Goal: Check status: Check status

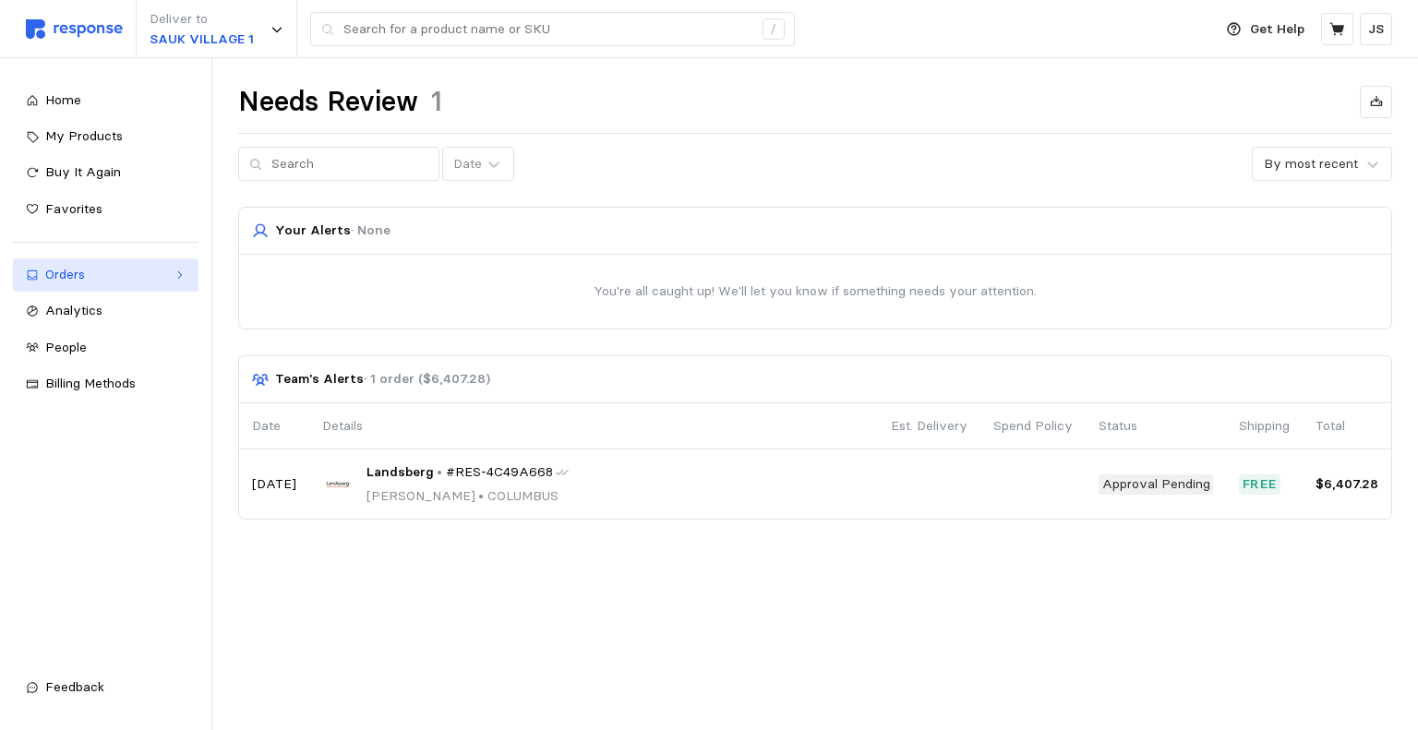
click at [101, 279] on div "Orders" at bounding box center [105, 275] width 121 height 20
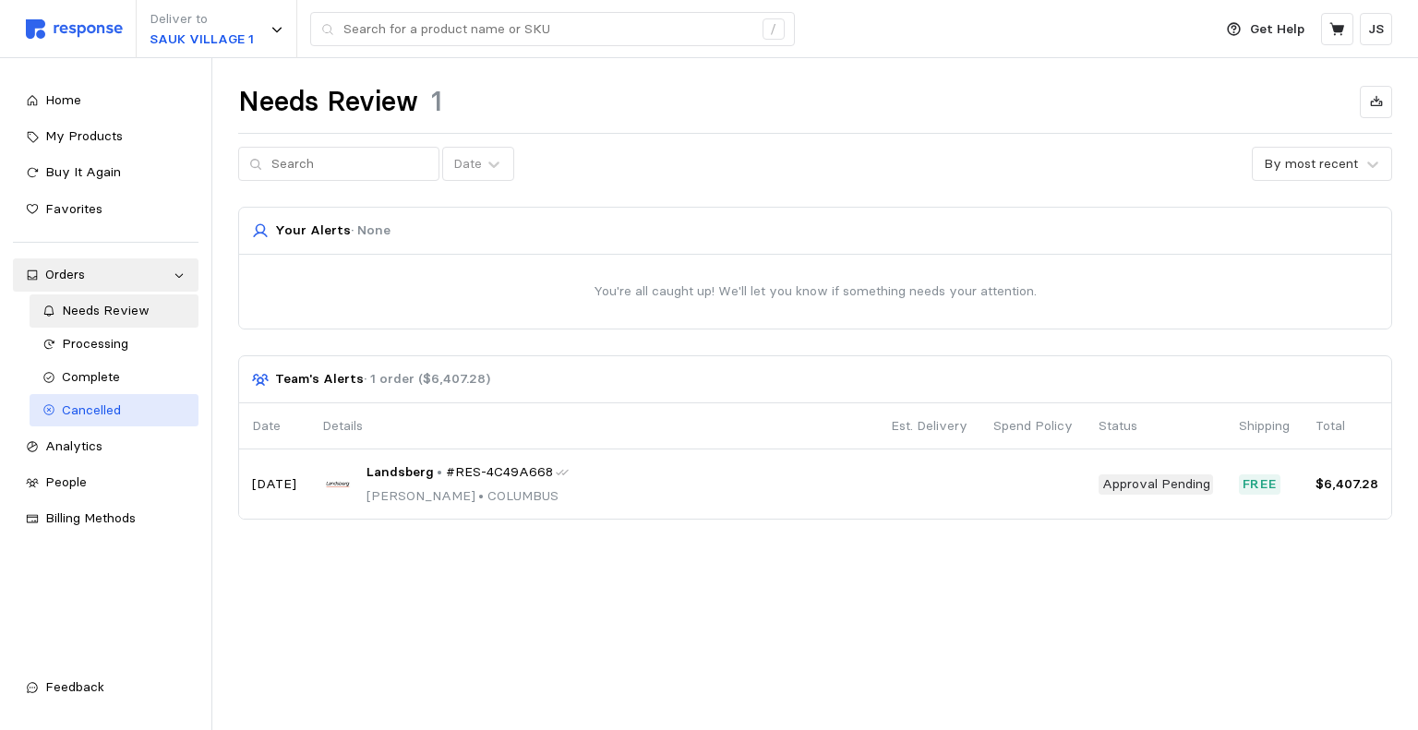
click at [107, 409] on span "Cancelled" at bounding box center [91, 410] width 59 height 17
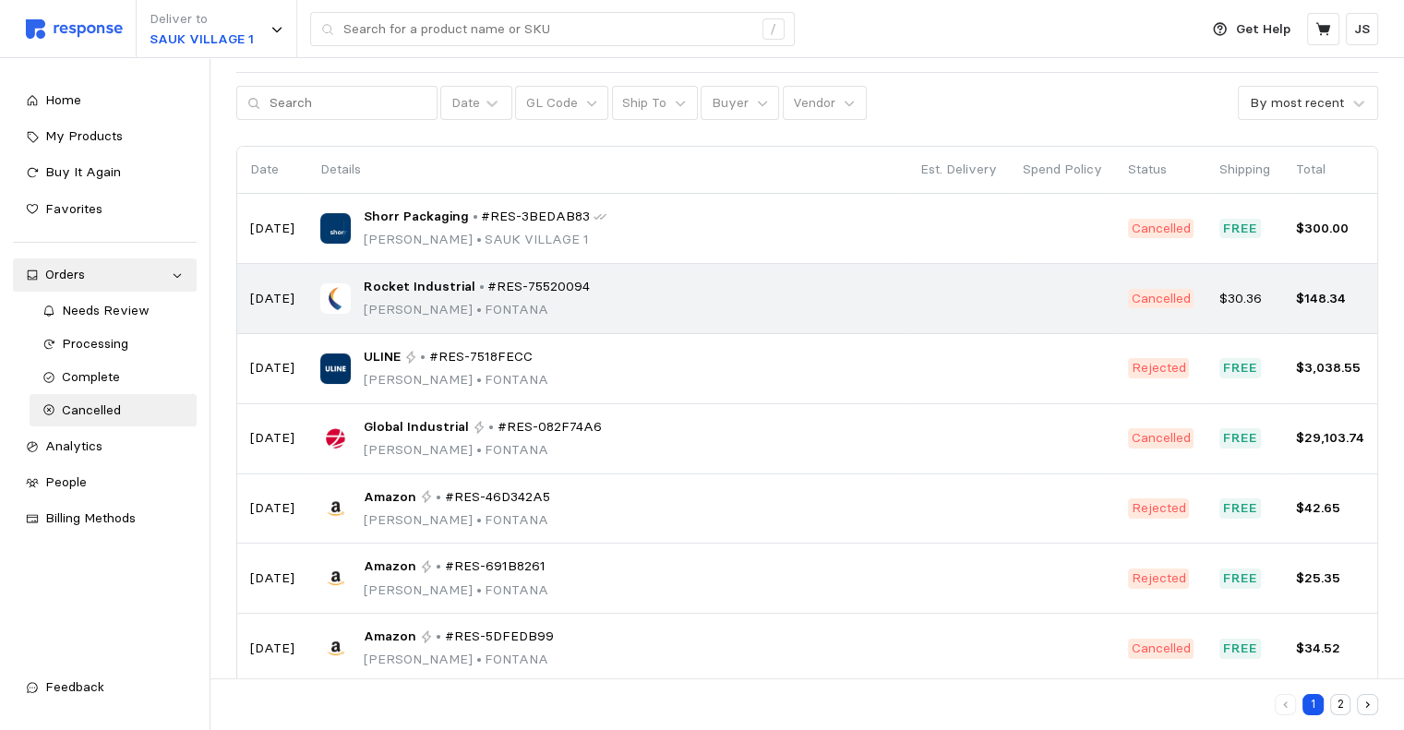
scroll to position [92, 0]
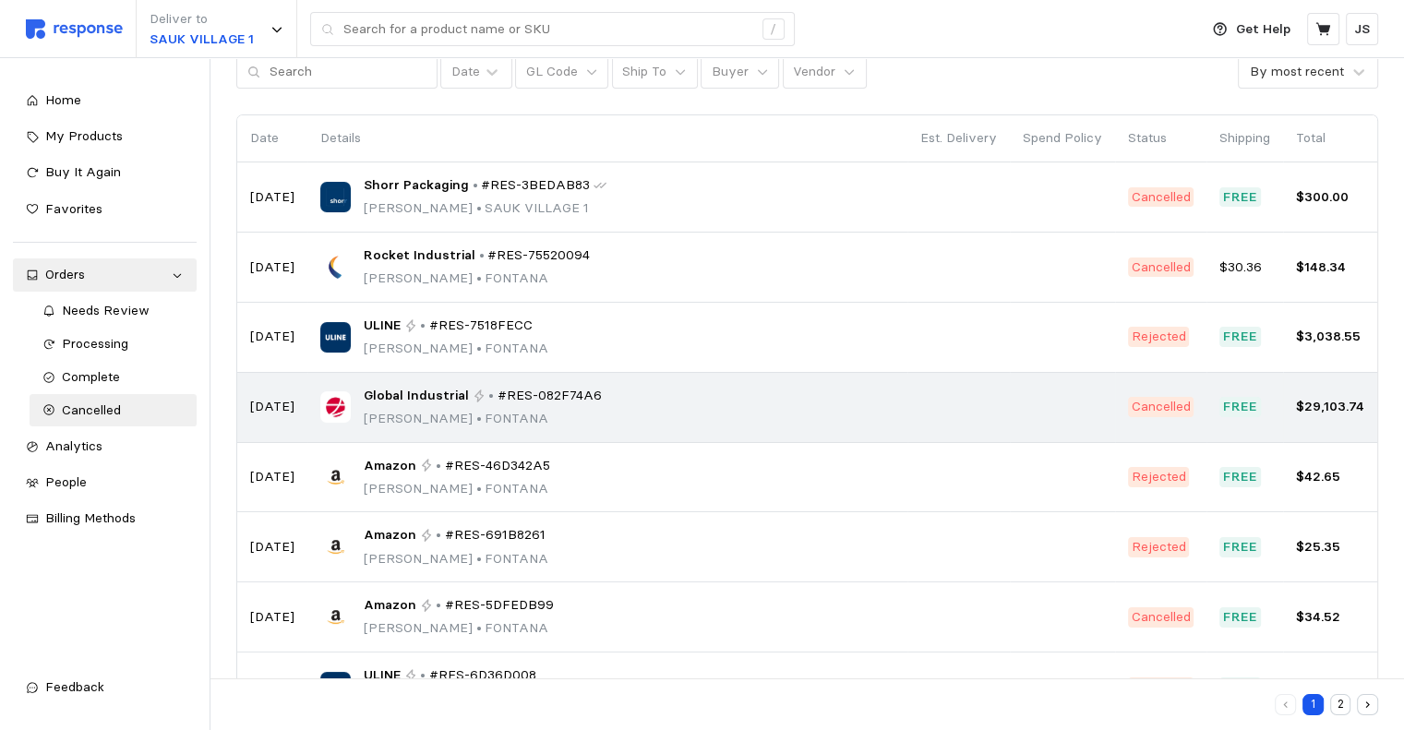
click at [438, 398] on span "Global Industrial" at bounding box center [416, 396] width 105 height 20
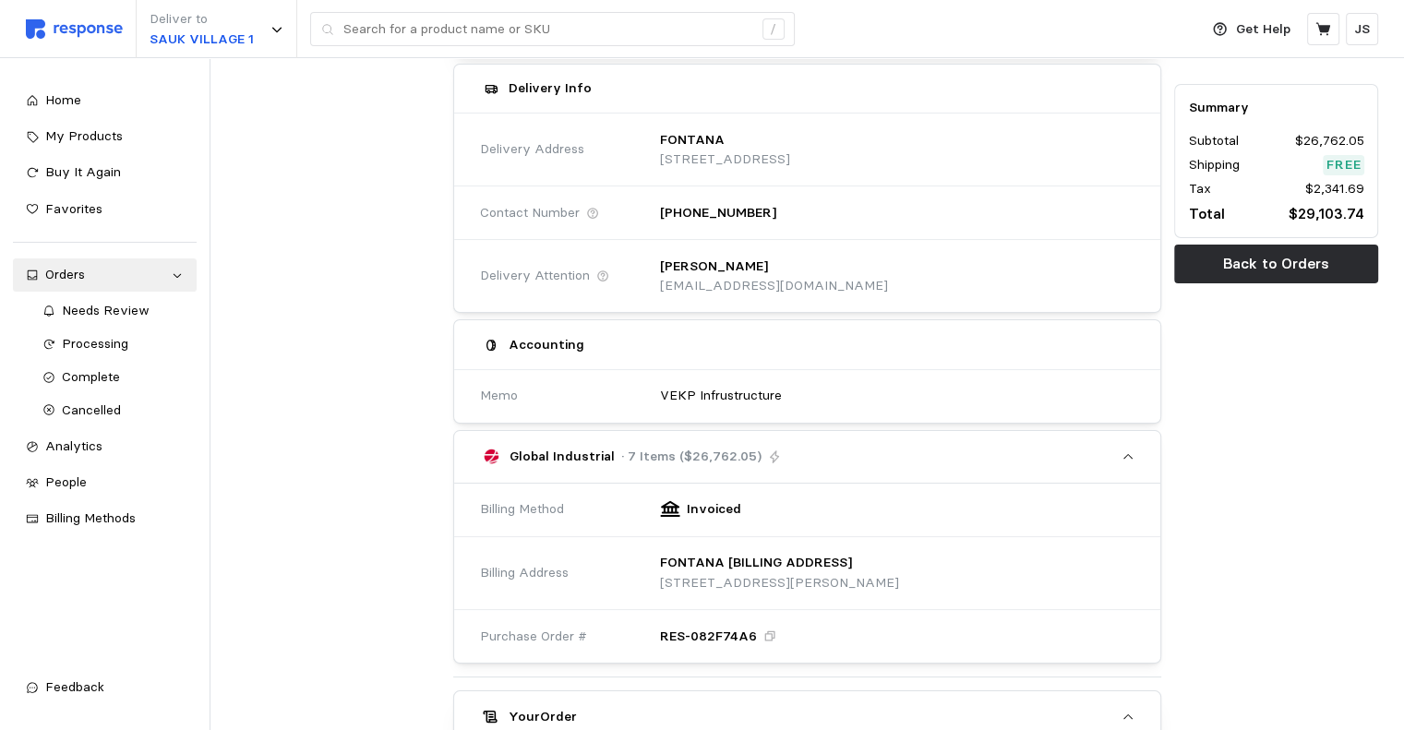
scroll to position [185, 0]
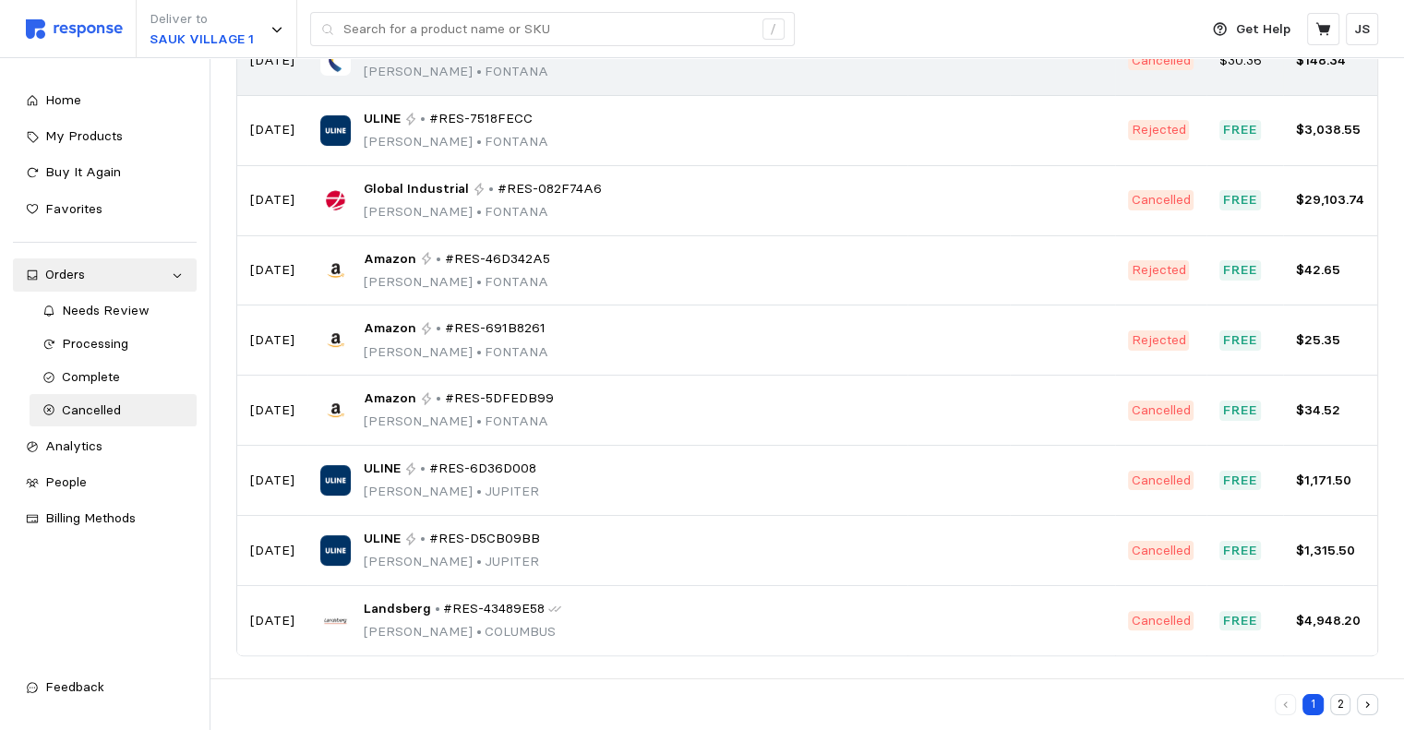
scroll to position [22, 0]
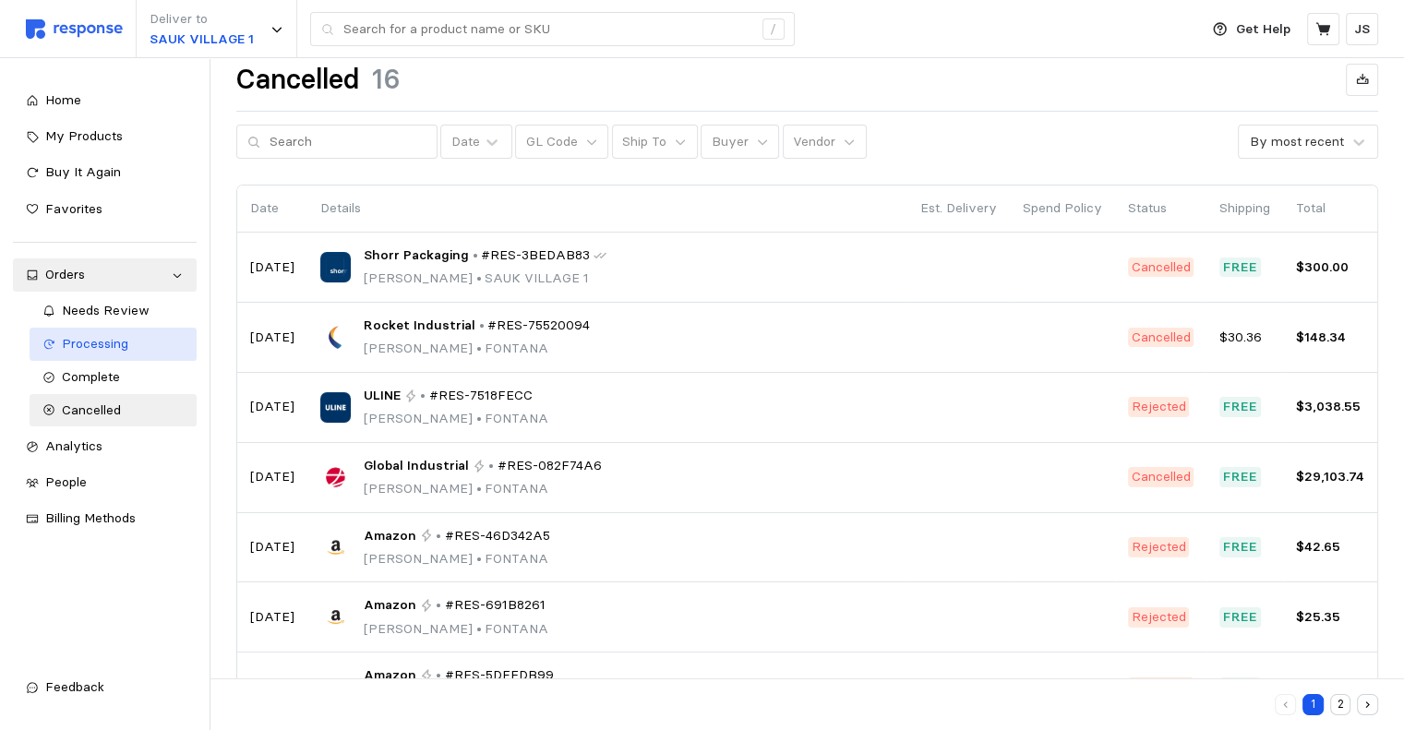
click at [109, 341] on span "Processing" at bounding box center [95, 343] width 66 height 17
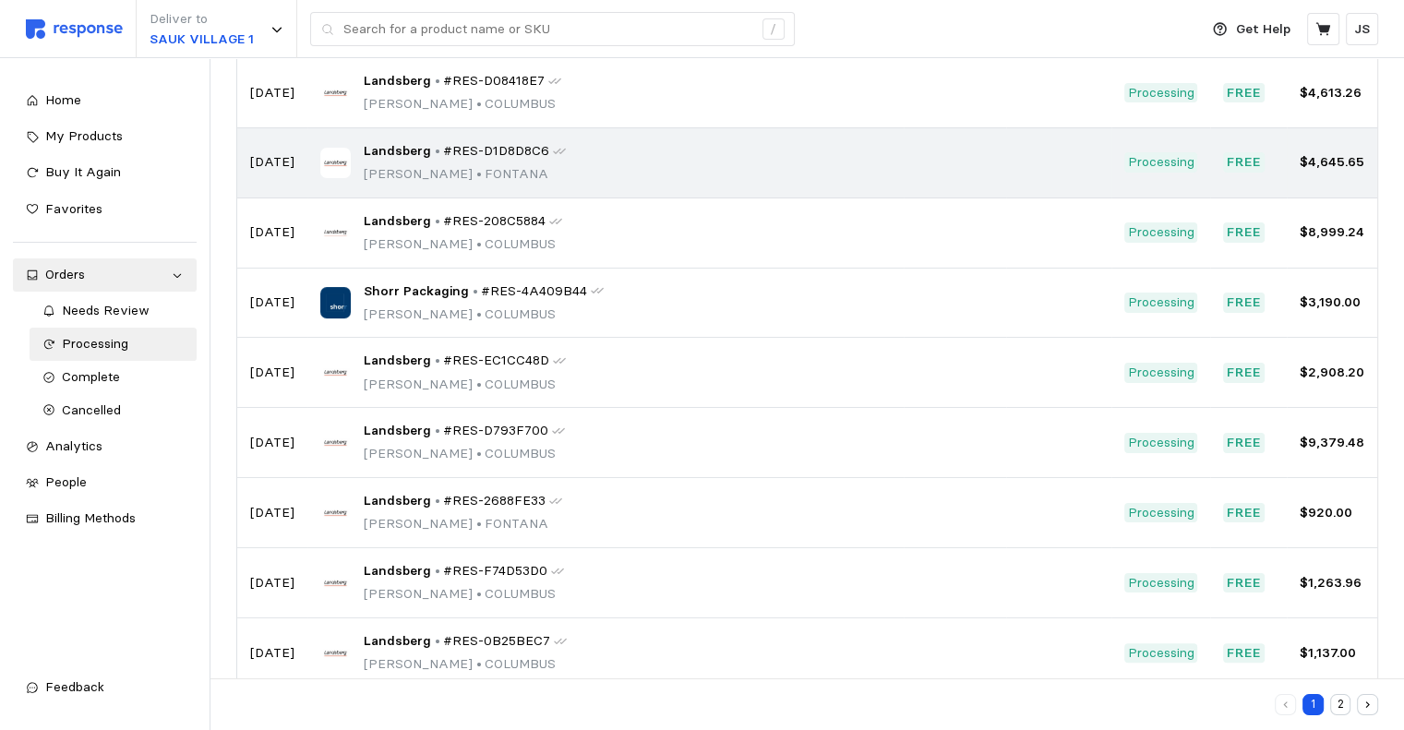
scroll to position [299, 0]
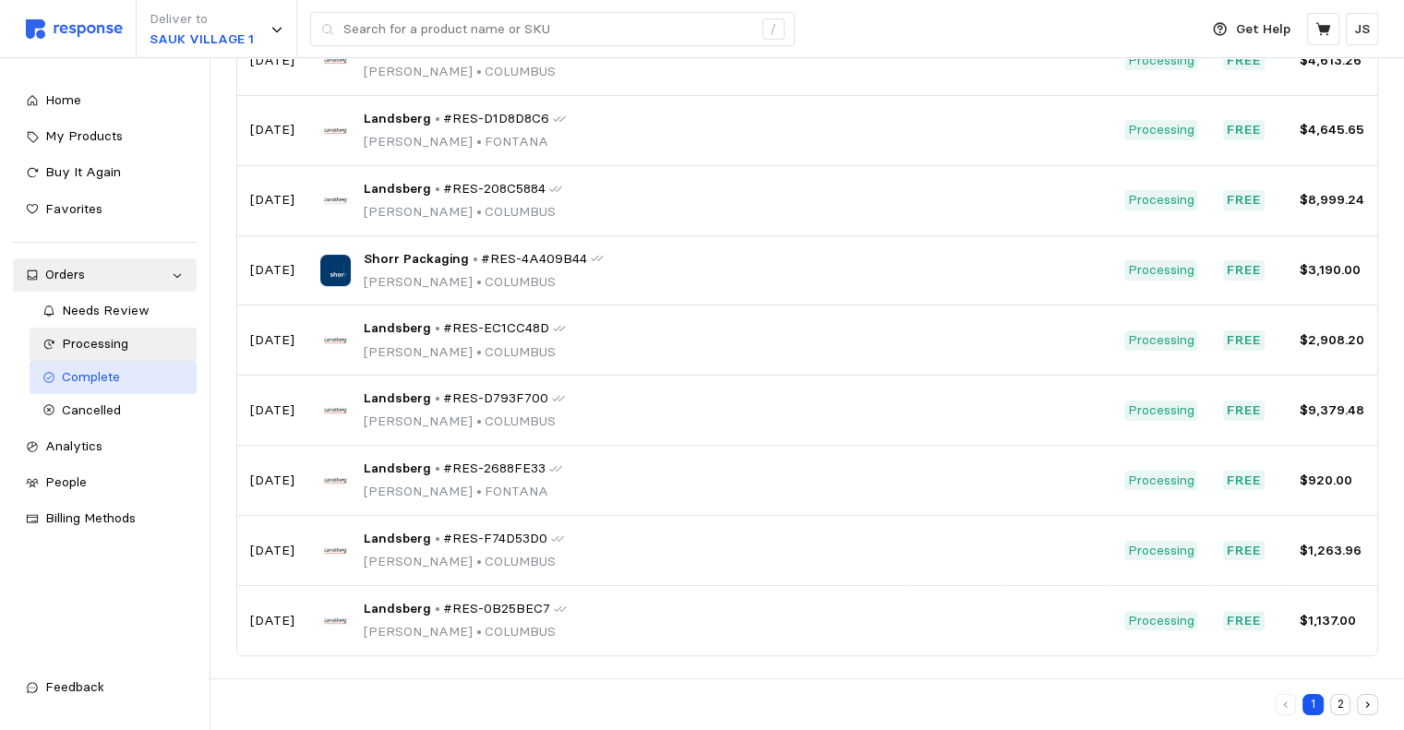
click at [68, 365] on link "Complete" at bounding box center [114, 377] width 168 height 33
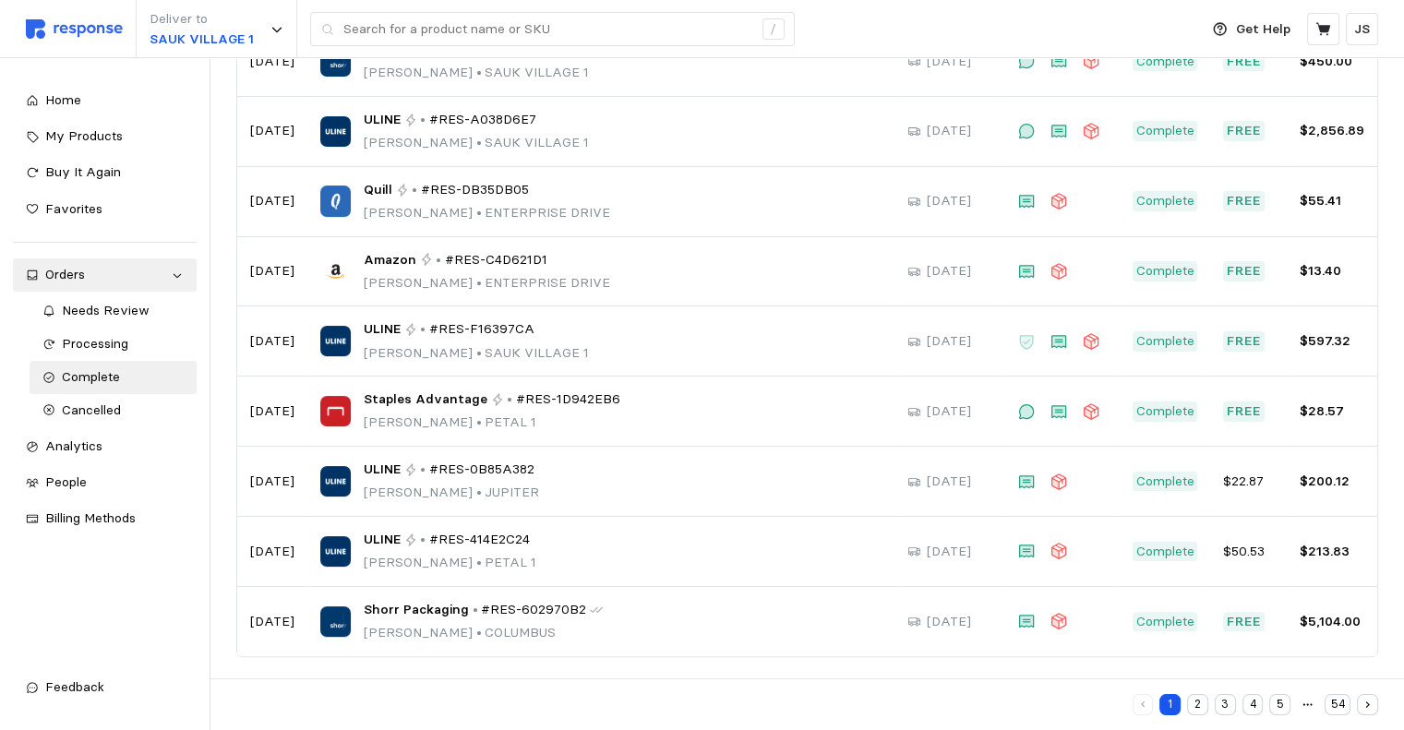
scroll to position [299, 0]
click at [114, 320] on div "Needs Review" at bounding box center [123, 311] width 123 height 20
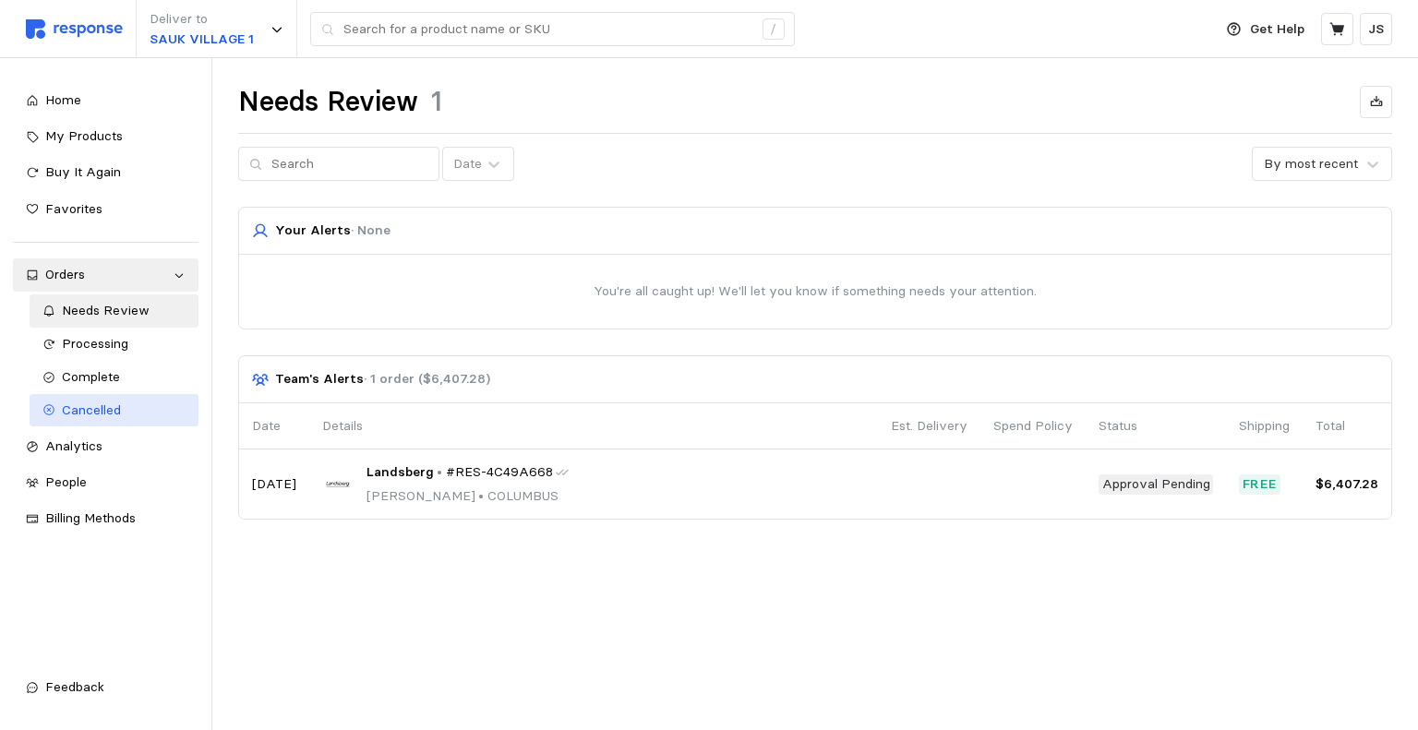
click at [119, 408] on span "Cancelled" at bounding box center [91, 410] width 59 height 17
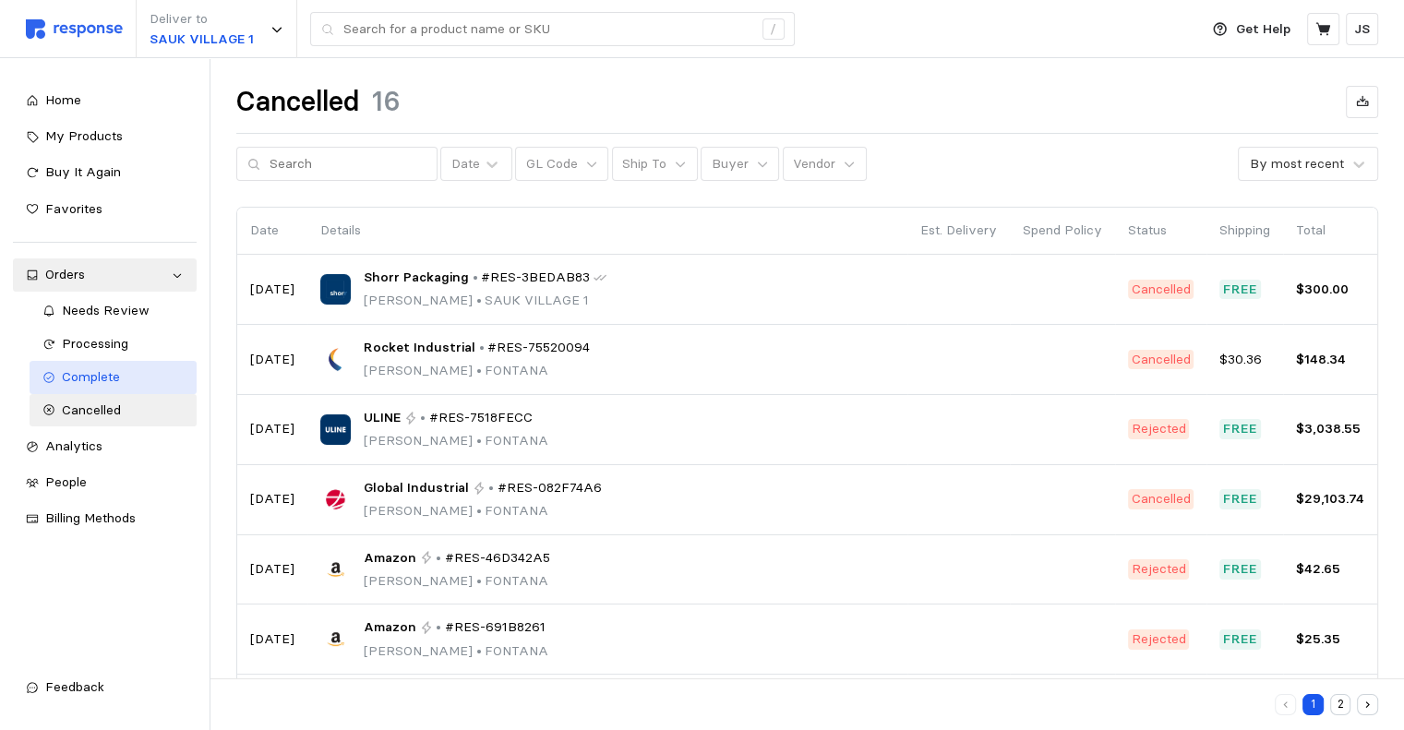
click at [81, 376] on span "Complete" at bounding box center [91, 376] width 58 height 17
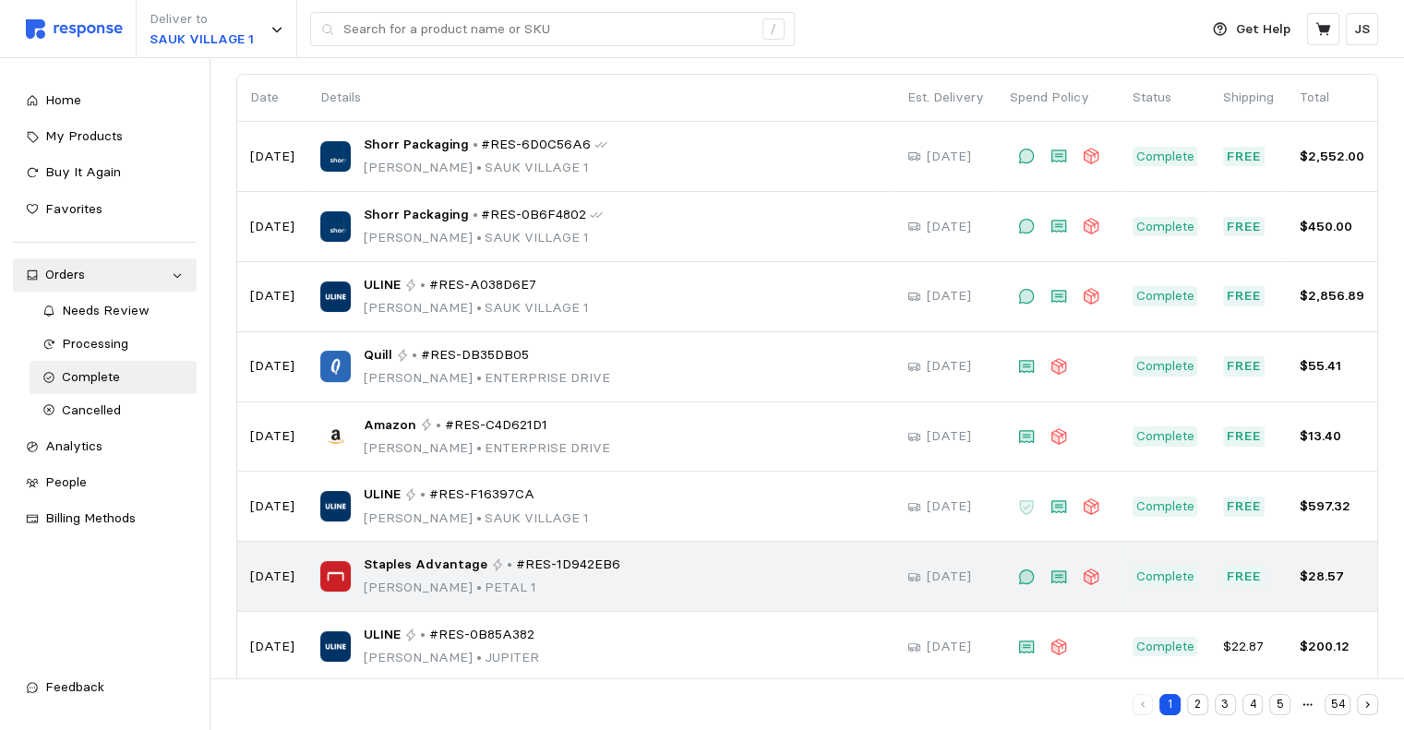
scroll to position [299, 0]
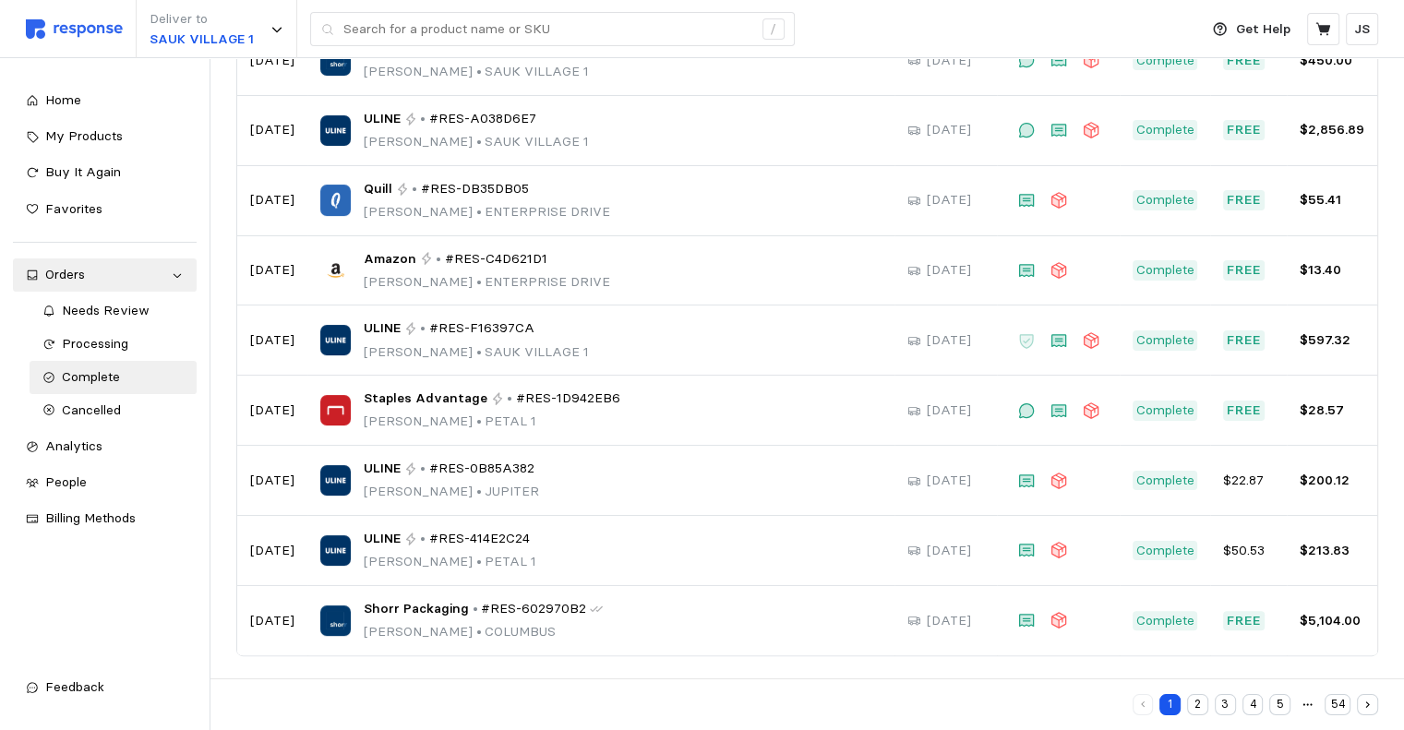
click at [1190, 697] on button "2" at bounding box center [1197, 704] width 21 height 21
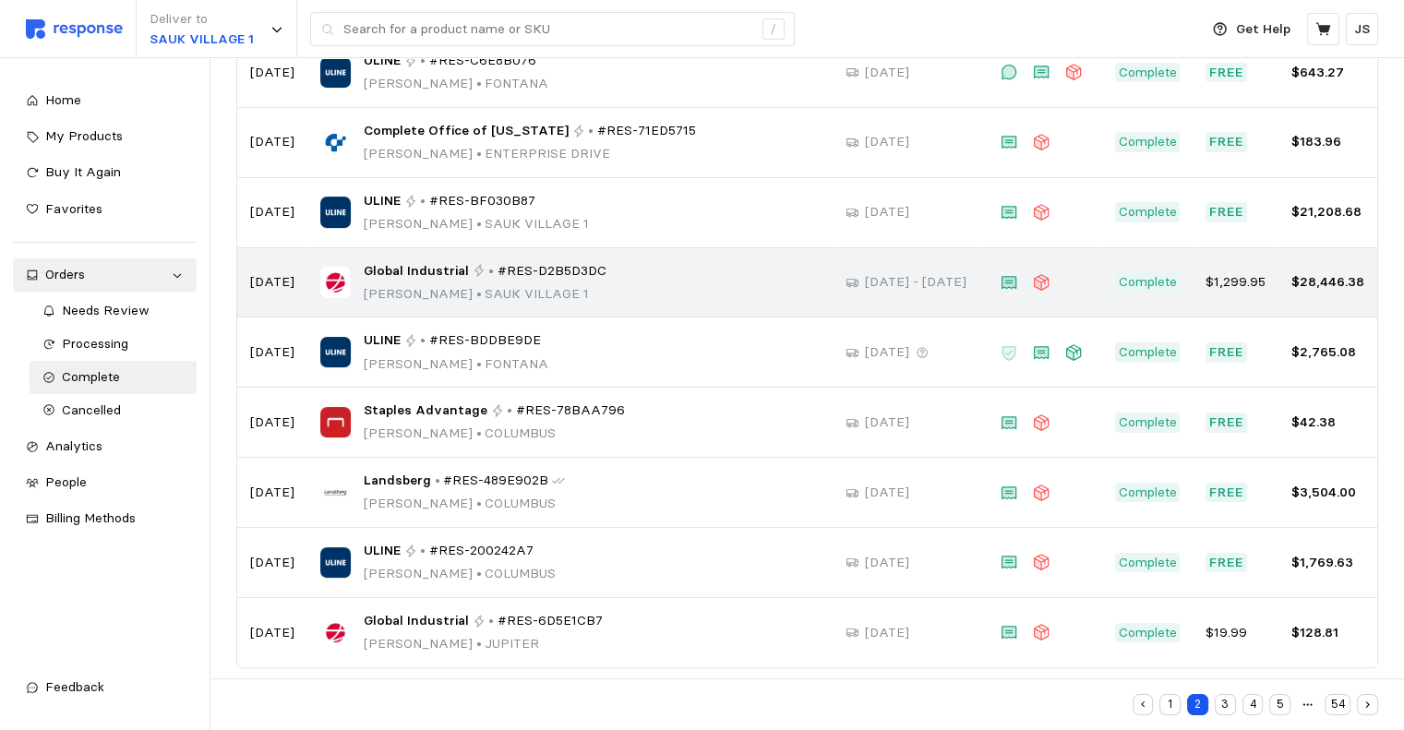
scroll to position [299, 0]
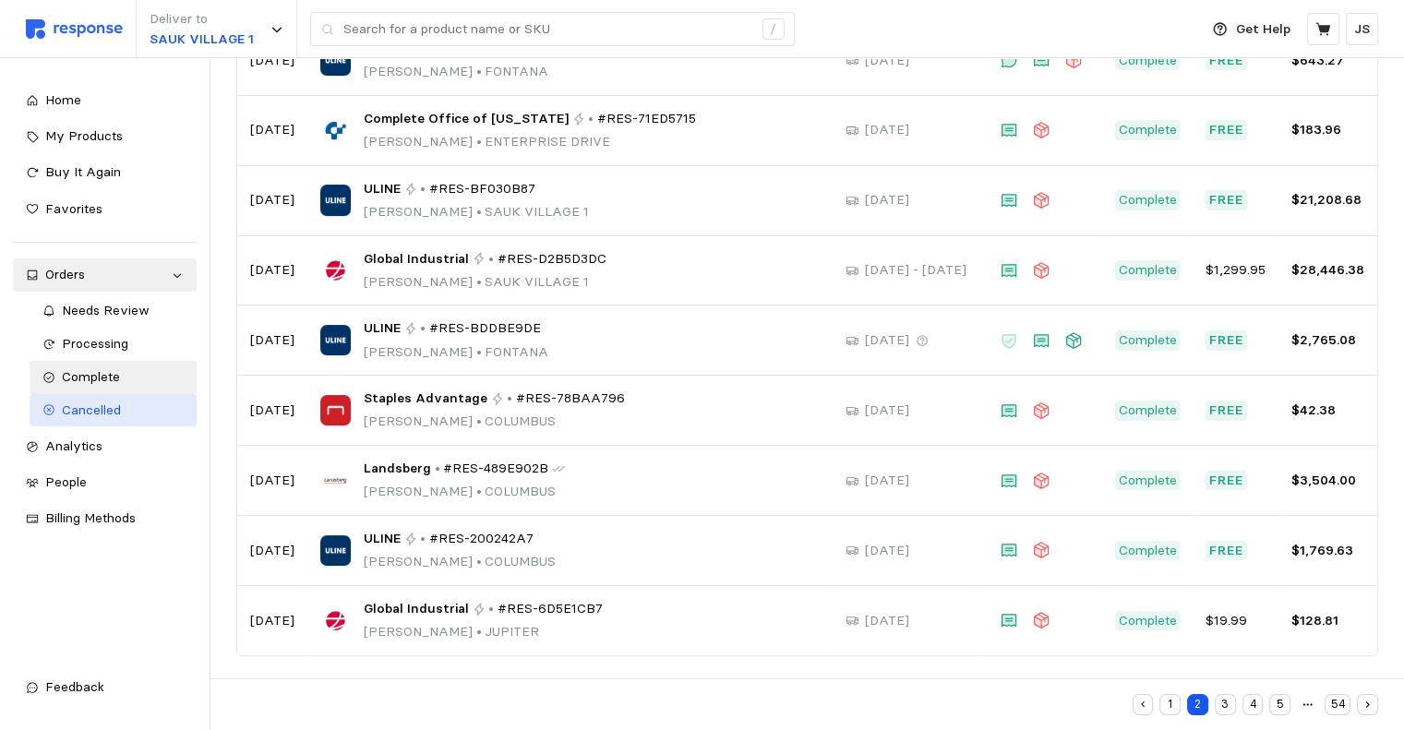
click at [136, 409] on div "Cancelled" at bounding box center [123, 411] width 123 height 20
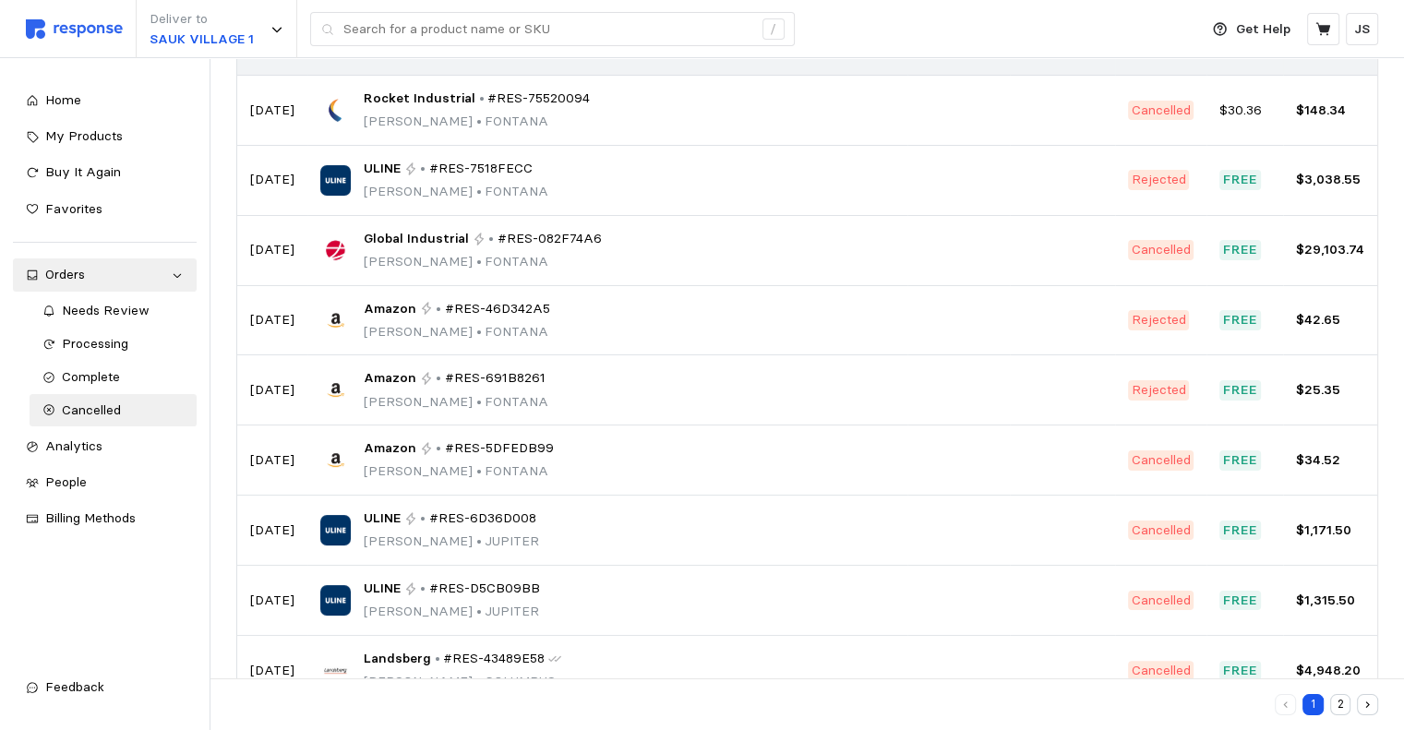
scroll to position [299, 0]
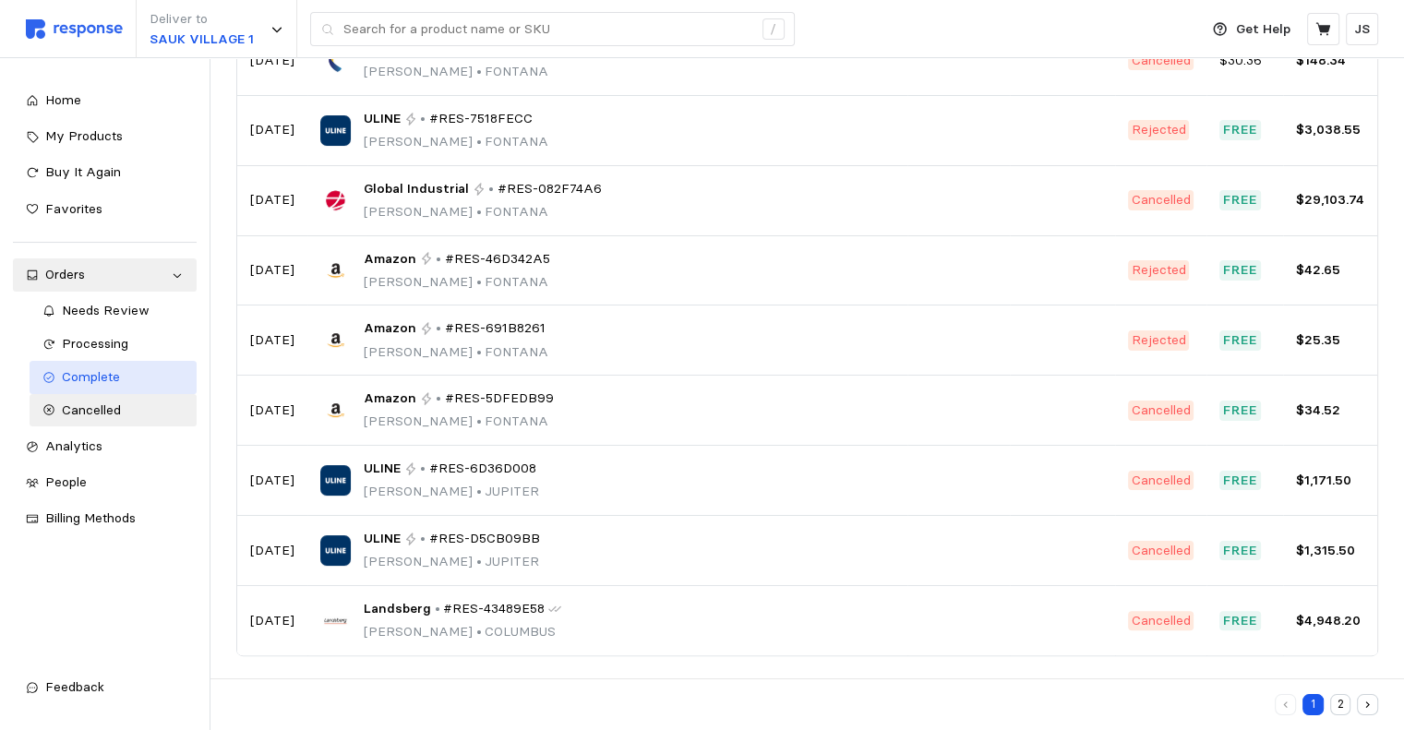
click at [122, 381] on div "Complete" at bounding box center [123, 377] width 123 height 20
